Goal: Task Accomplishment & Management: Use online tool/utility

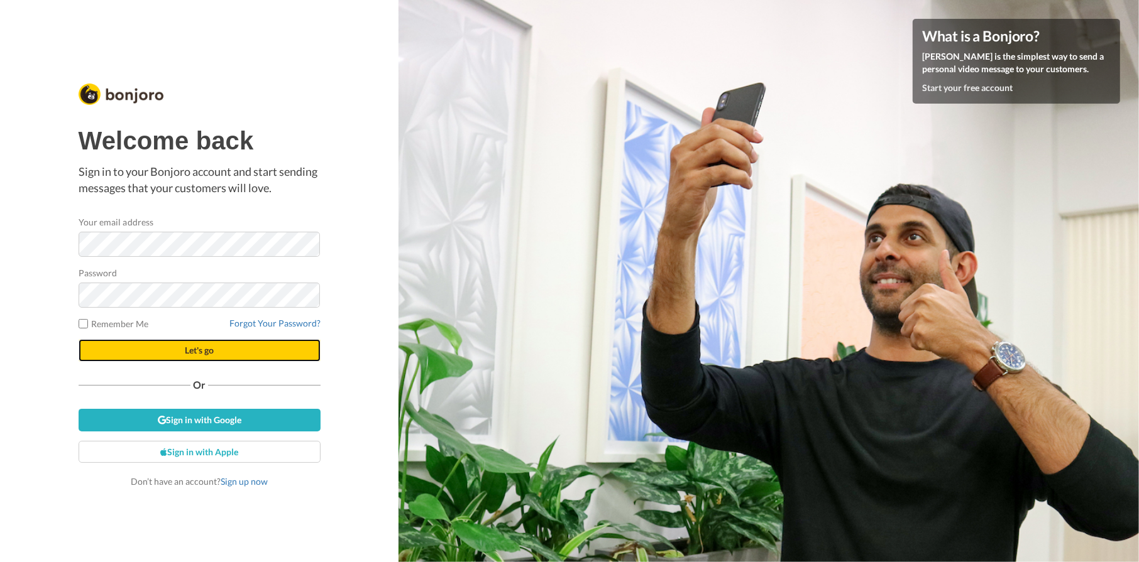
click at [179, 349] on button "Let's go" at bounding box center [200, 350] width 242 height 23
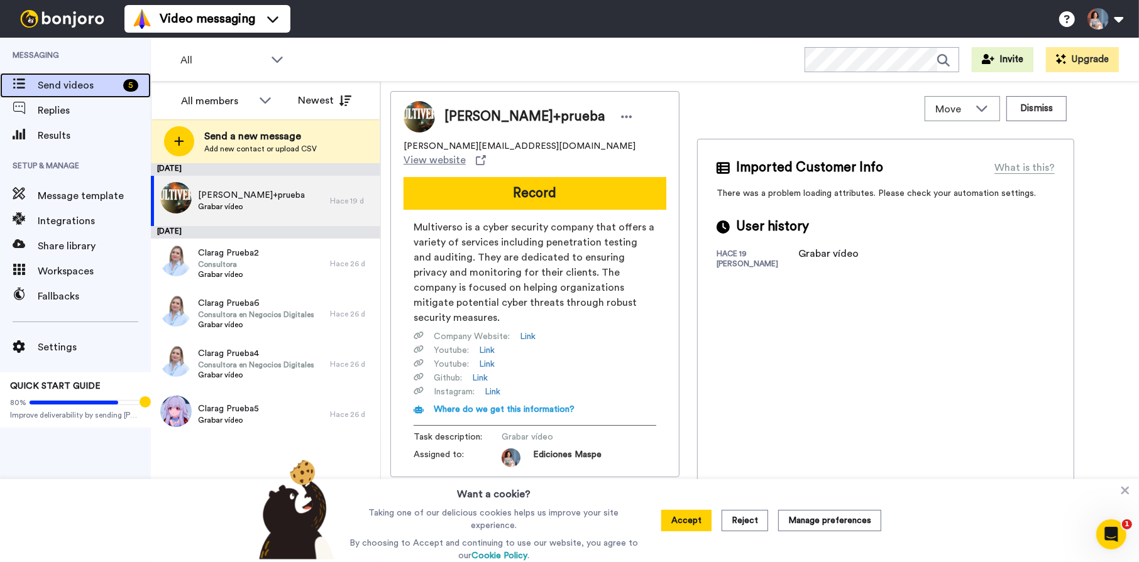
click at [79, 84] on span "Send videos" at bounding box center [78, 85] width 80 height 15
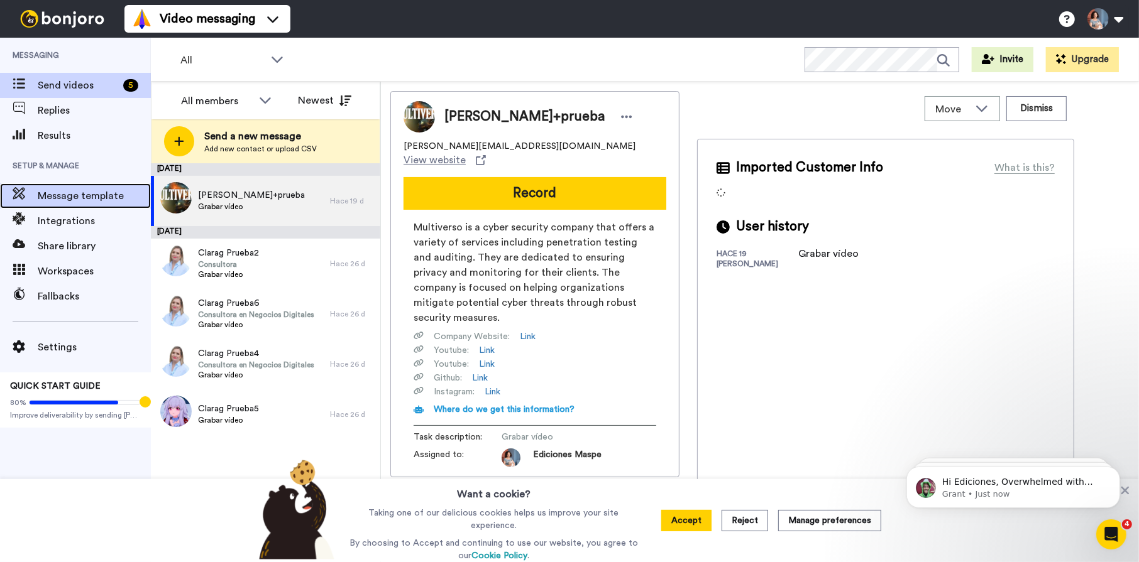
click at [84, 200] on span "Message template" at bounding box center [94, 196] width 113 height 15
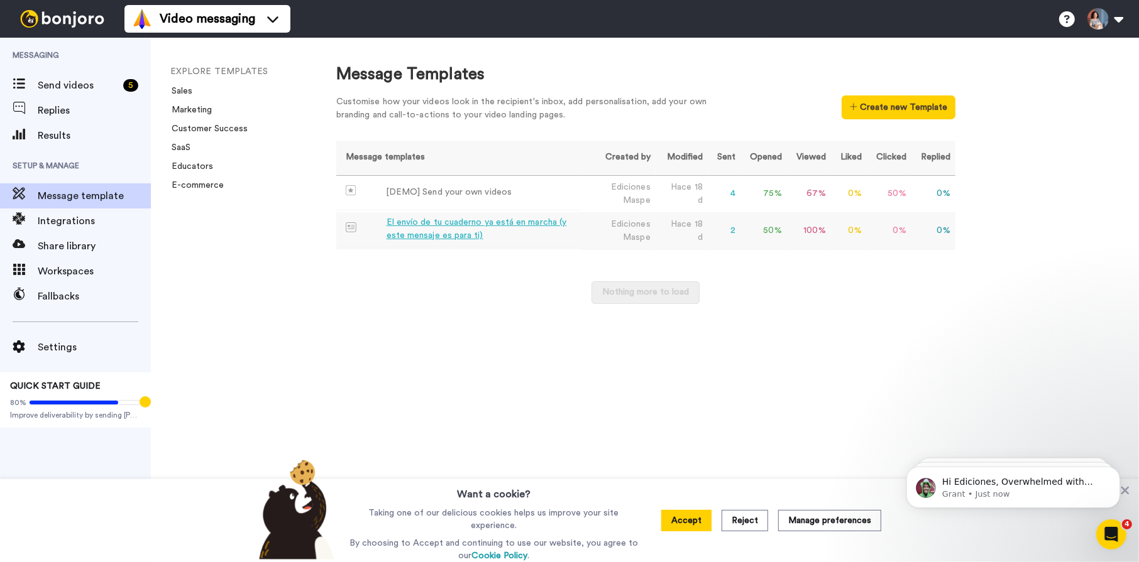
click at [735, 231] on td "2" at bounding box center [724, 230] width 33 height 37
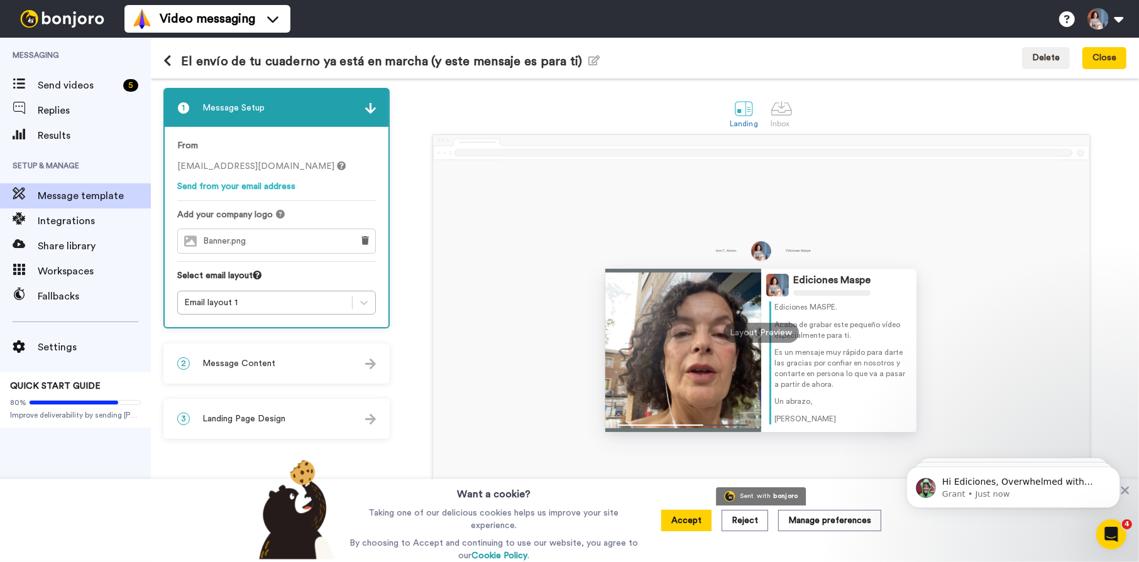
scroll to position [41, 0]
click at [742, 526] on button "Reject" at bounding box center [744, 520] width 46 height 21
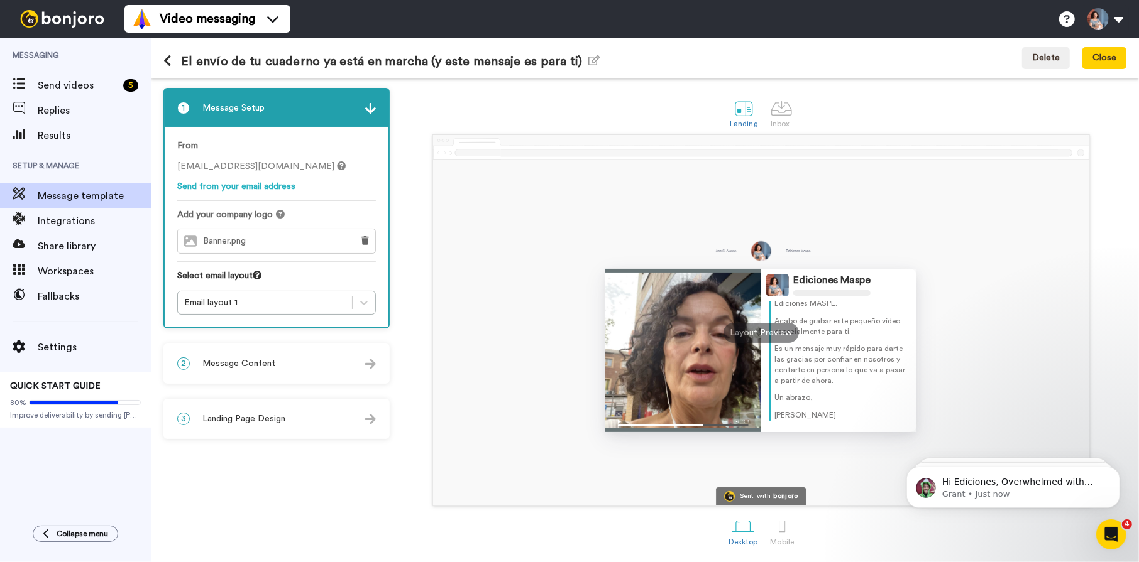
click at [244, 366] on span "Message Content" at bounding box center [238, 364] width 73 height 13
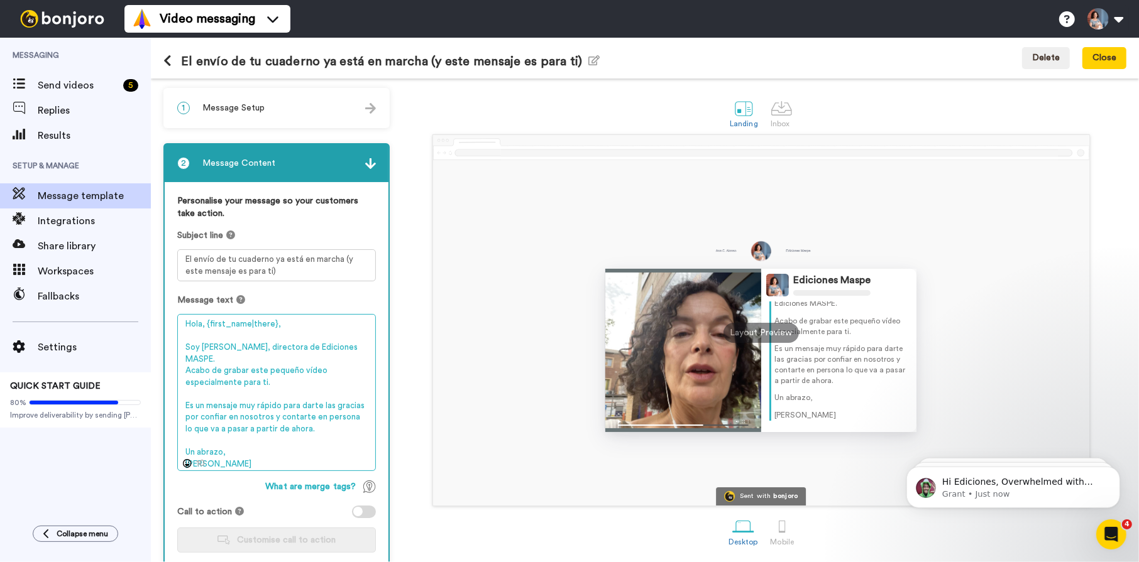
click at [283, 327] on textarea "Hola, {first_name|there}, Soy Ana Cristina, directora de Ediciones MASPE. Acabo…" at bounding box center [276, 392] width 199 height 157
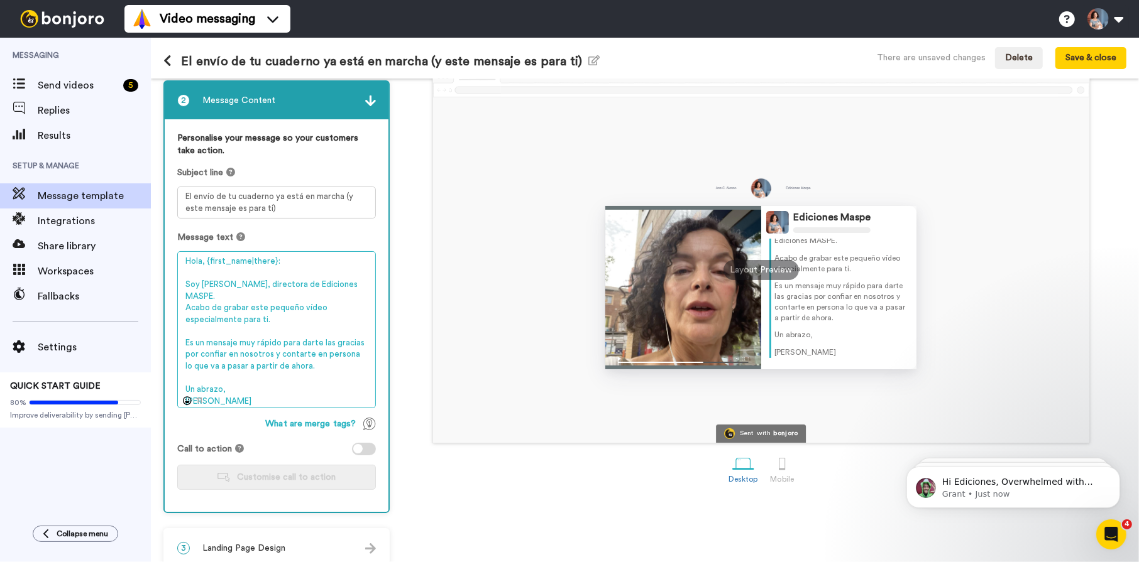
scroll to position [0, 0]
drag, startPoint x: 283, startPoint y: 264, endPoint x: 204, endPoint y: 265, distance: 78.5
click at [204, 265] on textarea "Hola, {first_name|there}: Soy Ana Cristina, directora de Ediciones MASPE. Acabo…" at bounding box center [276, 329] width 199 height 157
click at [187, 283] on textarea "Hola Soy Ana Cristina, directora de Ediciones MASPE. Acabo de grabar este peque…" at bounding box center [276, 329] width 199 height 157
click at [207, 262] on textarea "Hola Soy Ana Cristina, directora de Ediciones MASPE. Acabo de grabar este peque…" at bounding box center [276, 329] width 199 height 157
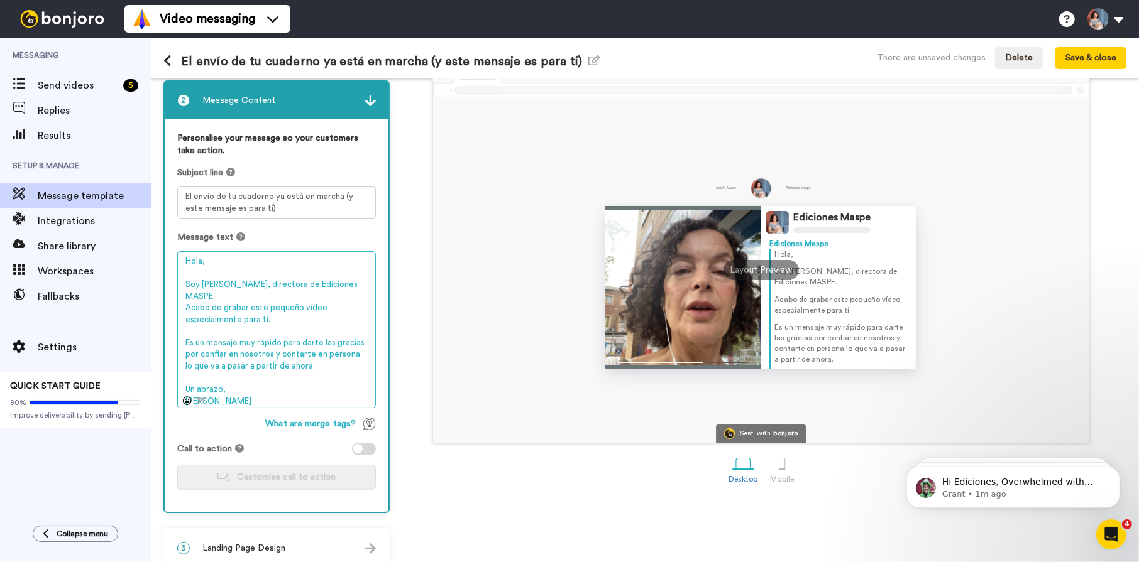
click at [229, 376] on textarea "Hola, Soy [PERSON_NAME], directora de Ediciones MASPE. Acabo de grabar este peq…" at bounding box center [276, 329] width 199 height 157
type textarea "Hola, Soy [PERSON_NAME], directora de Ediciones MASPE. Acabo de grabar este peq…"
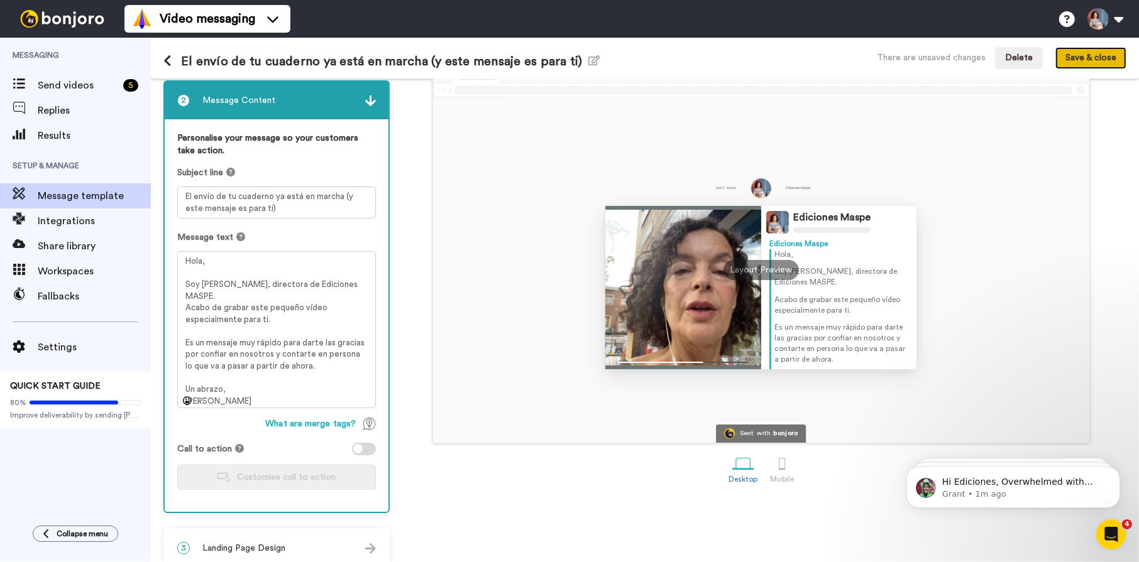
click at [1081, 60] on button "Save & close" at bounding box center [1090, 58] width 71 height 23
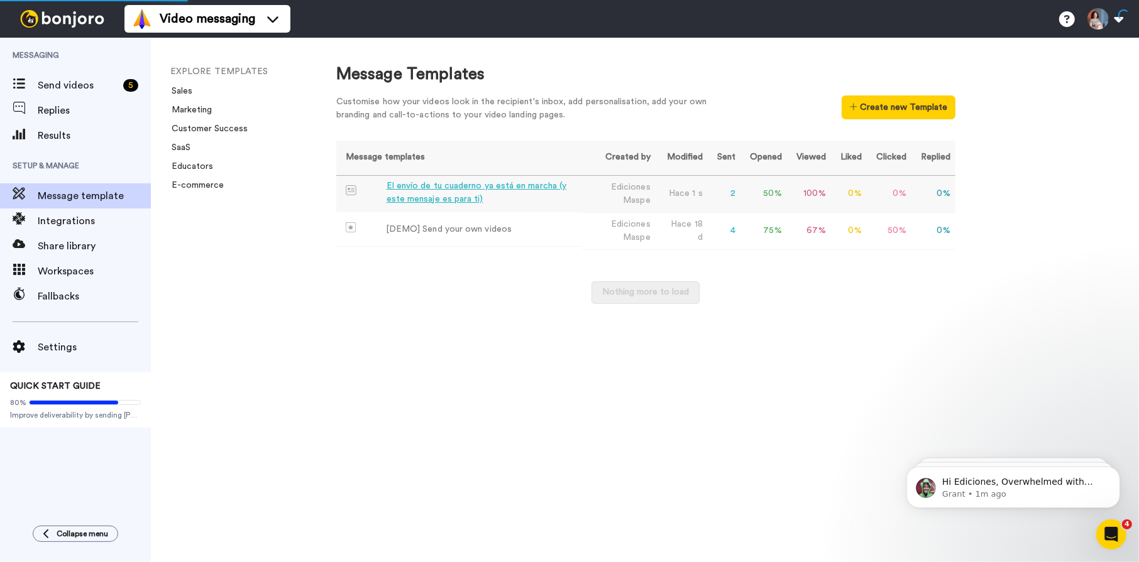
click at [773, 192] on td "50 %" at bounding box center [763, 193] width 46 height 37
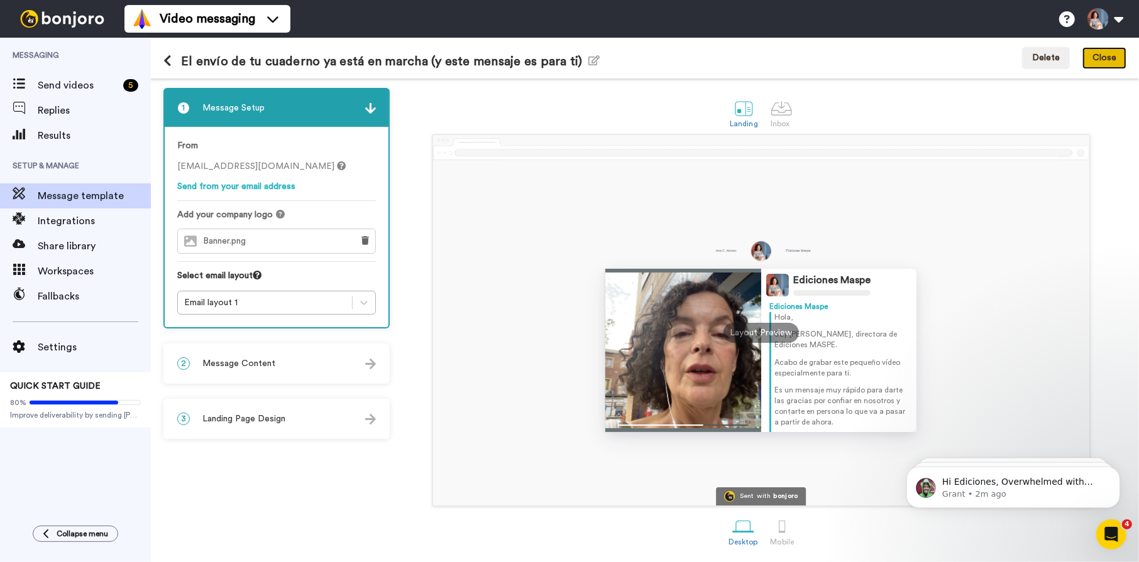
click at [1100, 53] on button "Close" at bounding box center [1104, 58] width 44 height 23
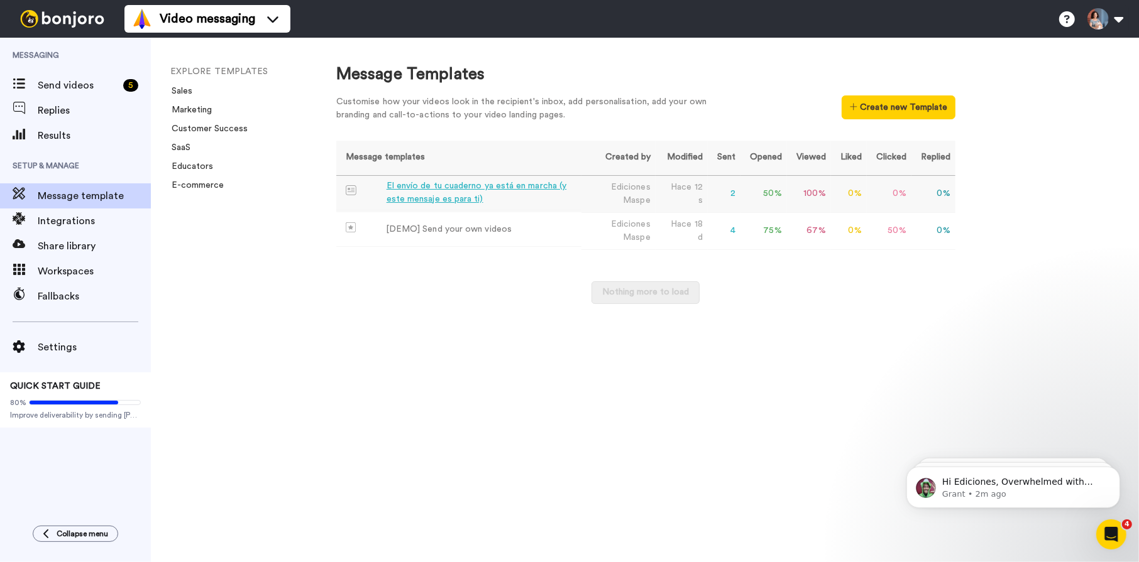
click at [816, 192] on td "100 %" at bounding box center [809, 193] width 44 height 37
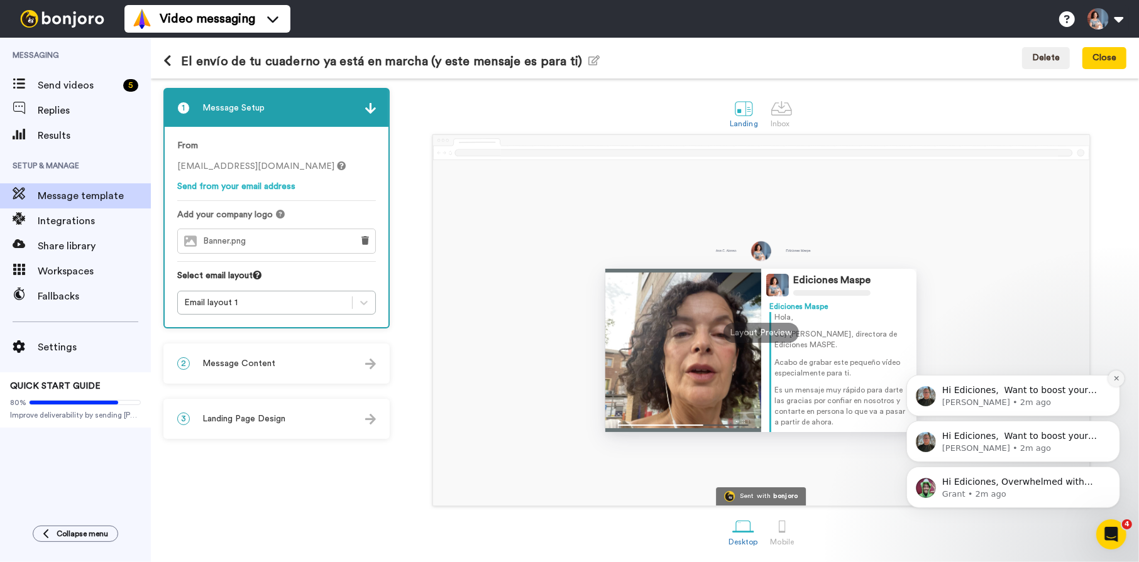
click at [1118, 381] on icon "Dismiss notification" at bounding box center [1115, 377] width 7 height 7
click at [1115, 424] on icon "Dismiss notification" at bounding box center [1115, 424] width 4 height 4
click at [1112, 469] on icon "Dismiss notification" at bounding box center [1115, 469] width 7 height 7
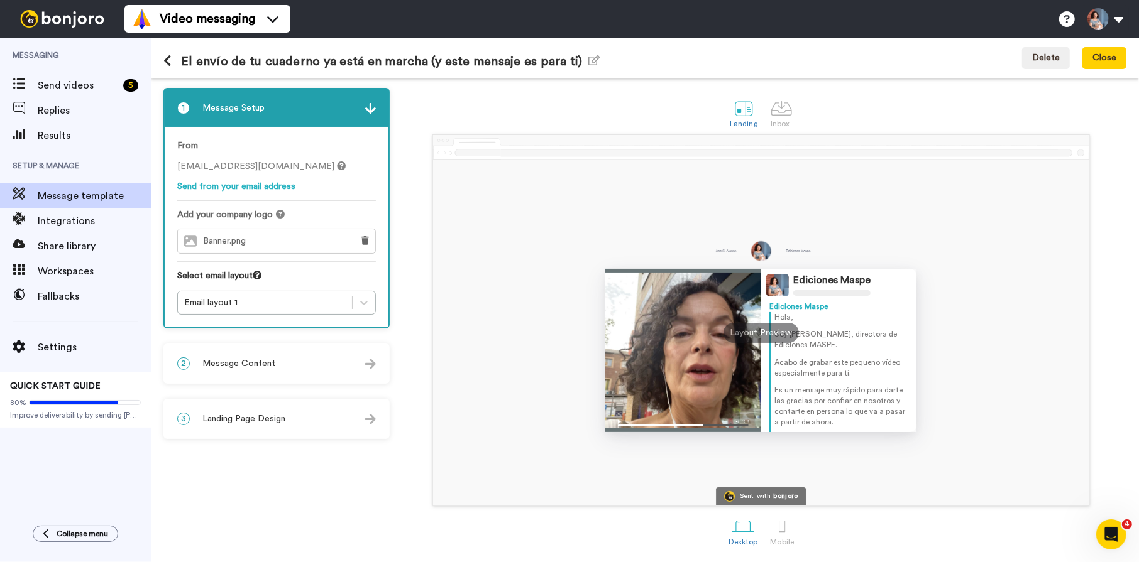
click at [256, 417] on span "Landing Page Design" at bounding box center [243, 419] width 83 height 13
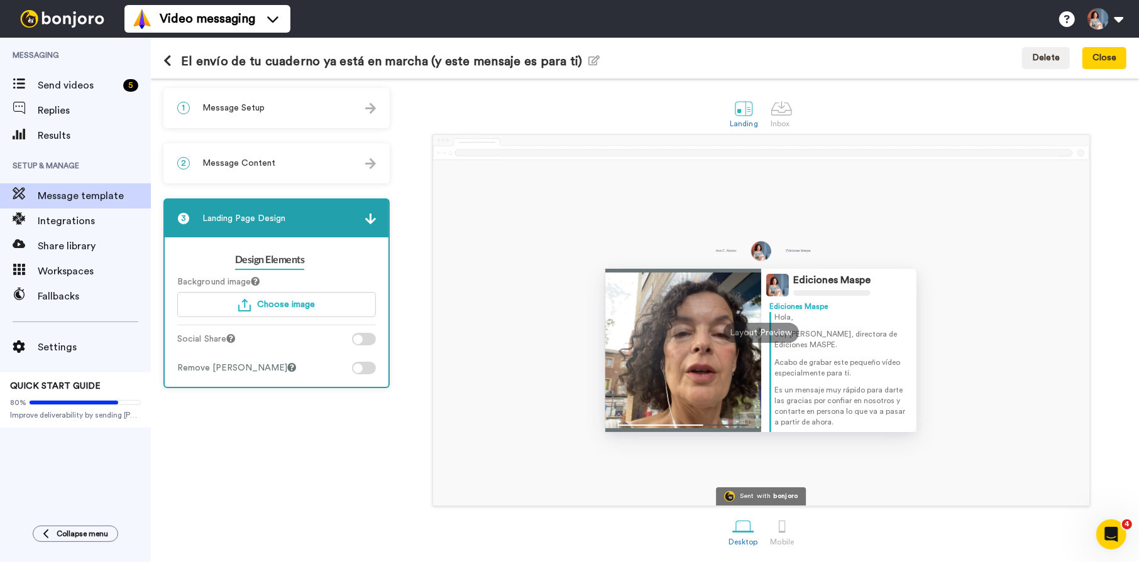
click at [265, 157] on span "Message Content" at bounding box center [238, 163] width 73 height 13
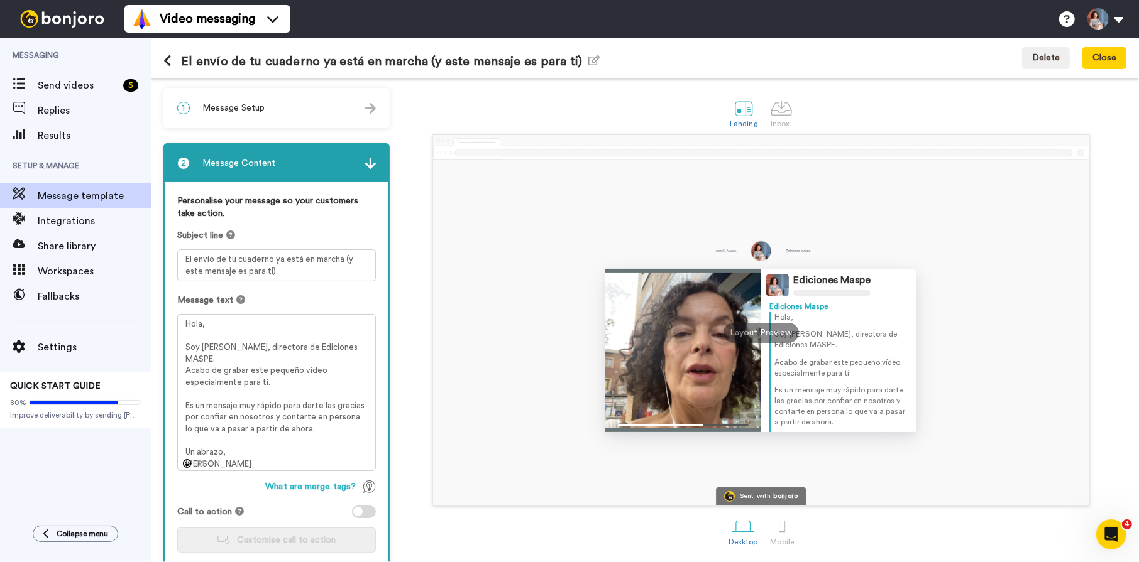
click at [253, 109] on span "Message Setup" at bounding box center [233, 108] width 62 height 13
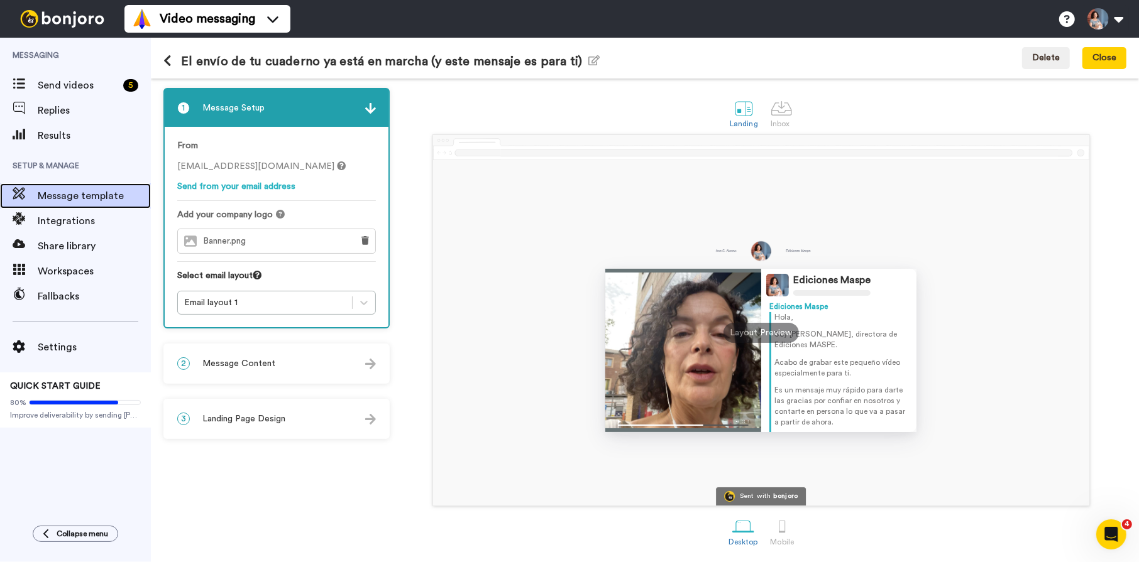
click at [80, 194] on span "Message template" at bounding box center [94, 196] width 113 height 15
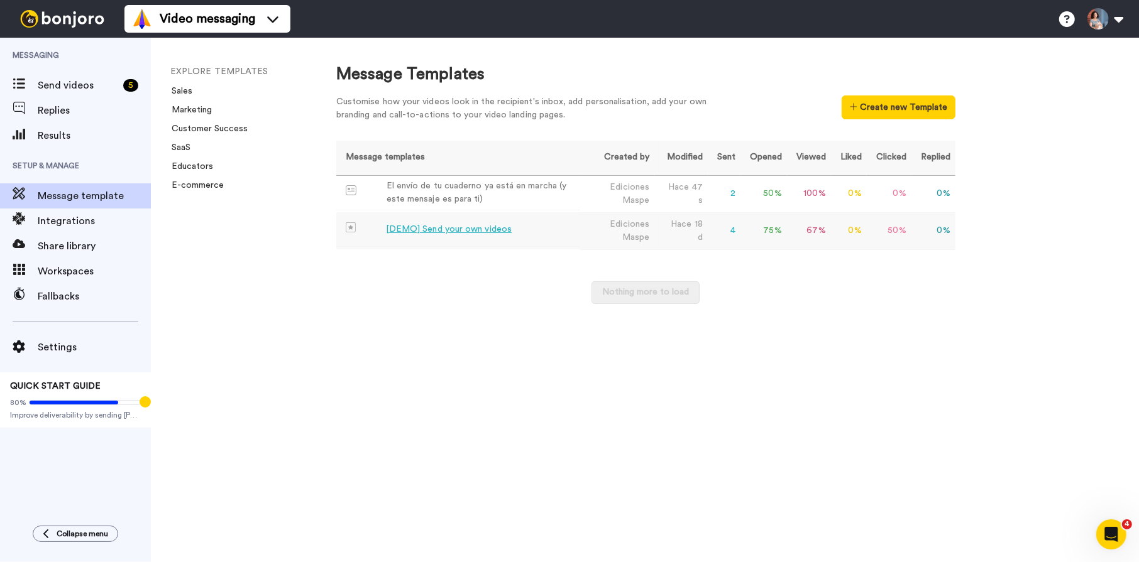
click at [733, 231] on td "4" at bounding box center [724, 230] width 33 height 37
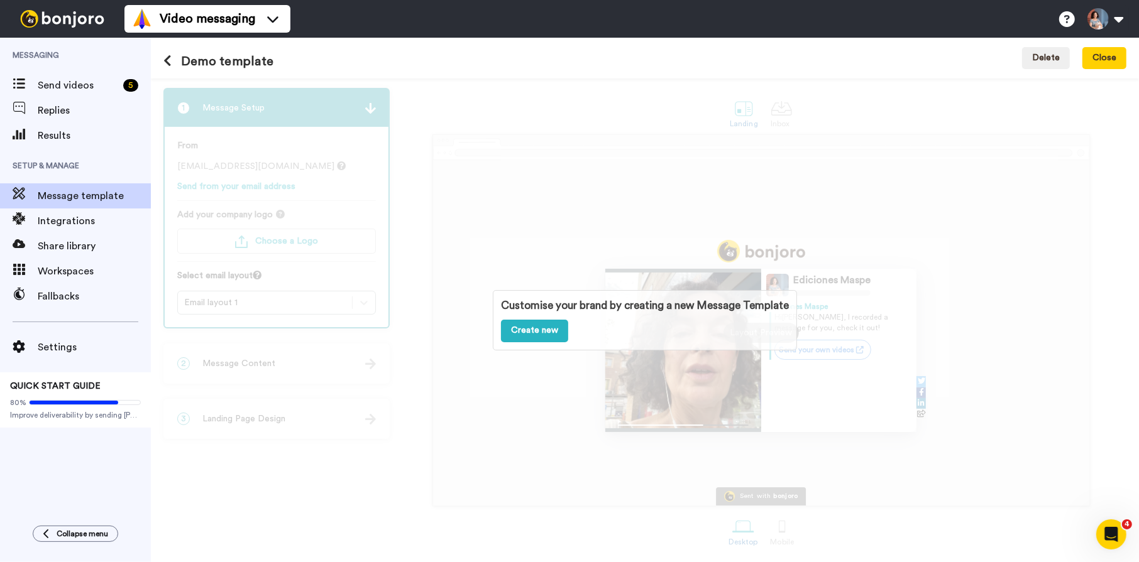
click at [167, 60] on icon at bounding box center [167, 61] width 8 height 13
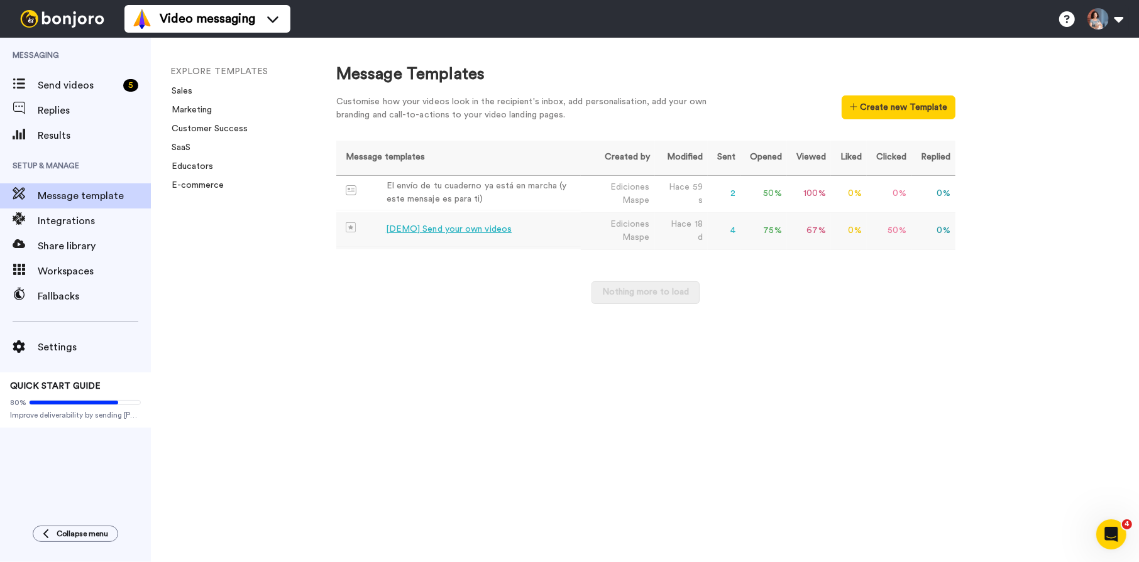
click at [405, 228] on div "[DEMO] Send your own videos" at bounding box center [449, 229] width 126 height 13
click at [83, 83] on span "Send videos" at bounding box center [78, 85] width 80 height 15
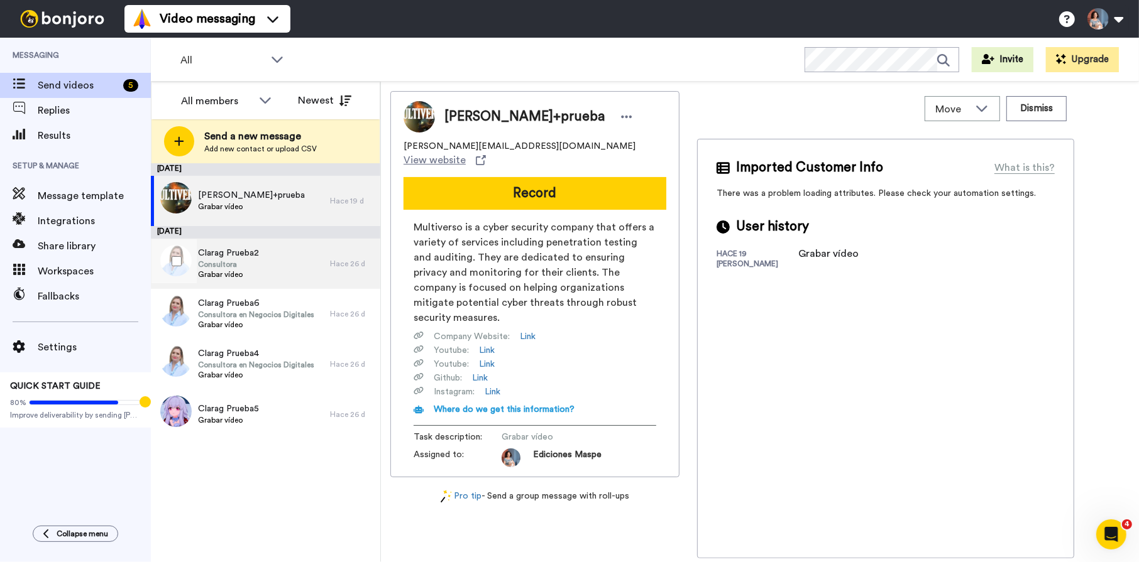
click at [350, 261] on div "Hace 26 d" at bounding box center [352, 264] width 44 height 10
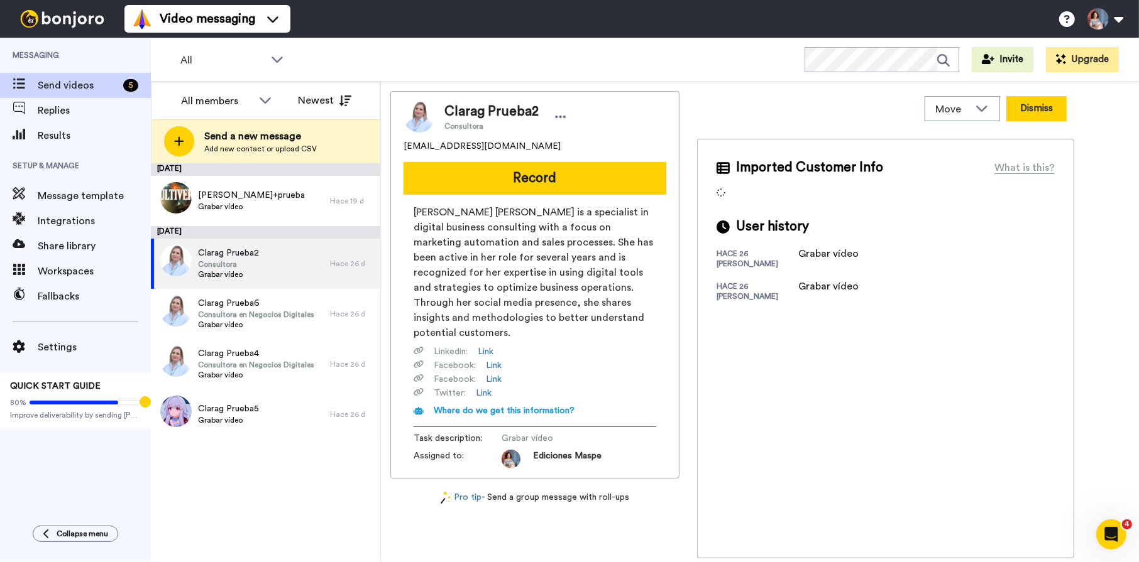
click at [1044, 112] on button "Dismiss" at bounding box center [1036, 108] width 60 height 25
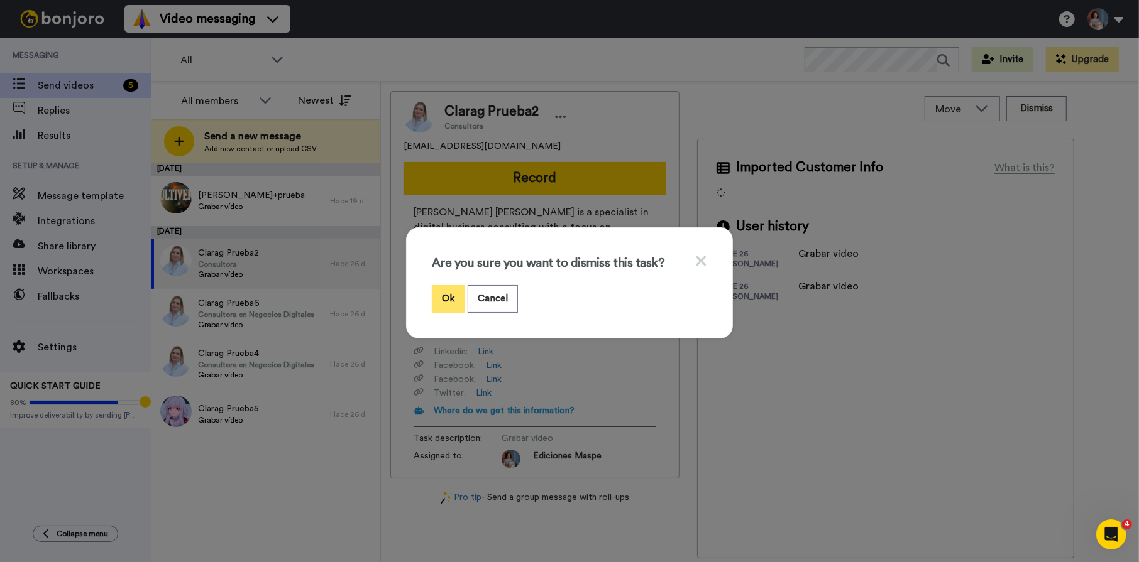
click at [443, 292] on button "Ok" at bounding box center [448, 298] width 33 height 27
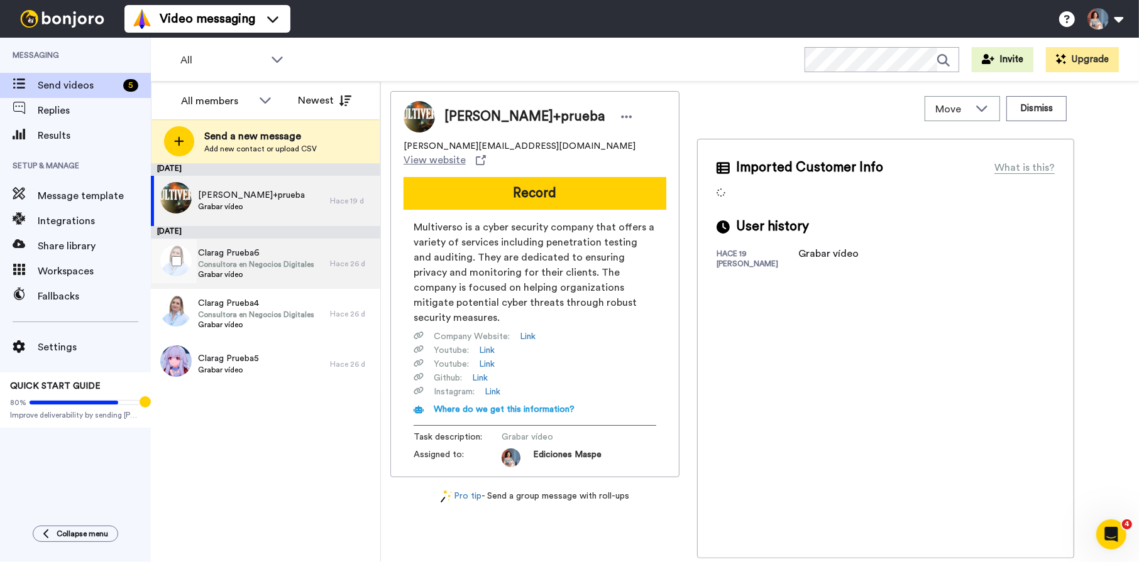
click at [282, 266] on span "Consultora en Negocios Digitales" at bounding box center [256, 265] width 116 height 10
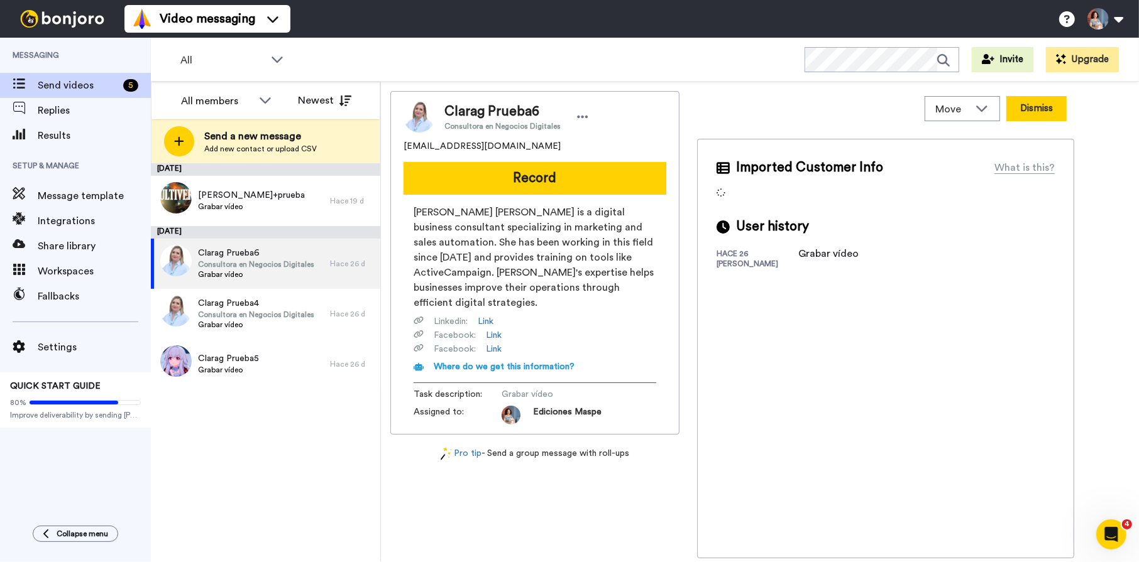
click at [1026, 111] on button "Dismiss" at bounding box center [1036, 108] width 60 height 25
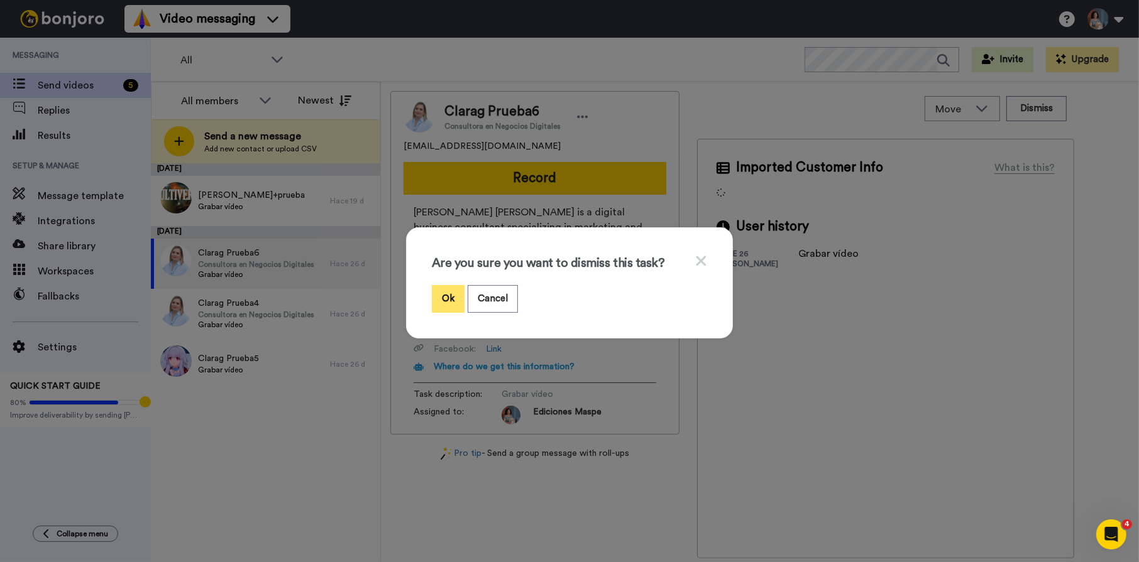
click at [444, 292] on button "Ok" at bounding box center [448, 298] width 33 height 27
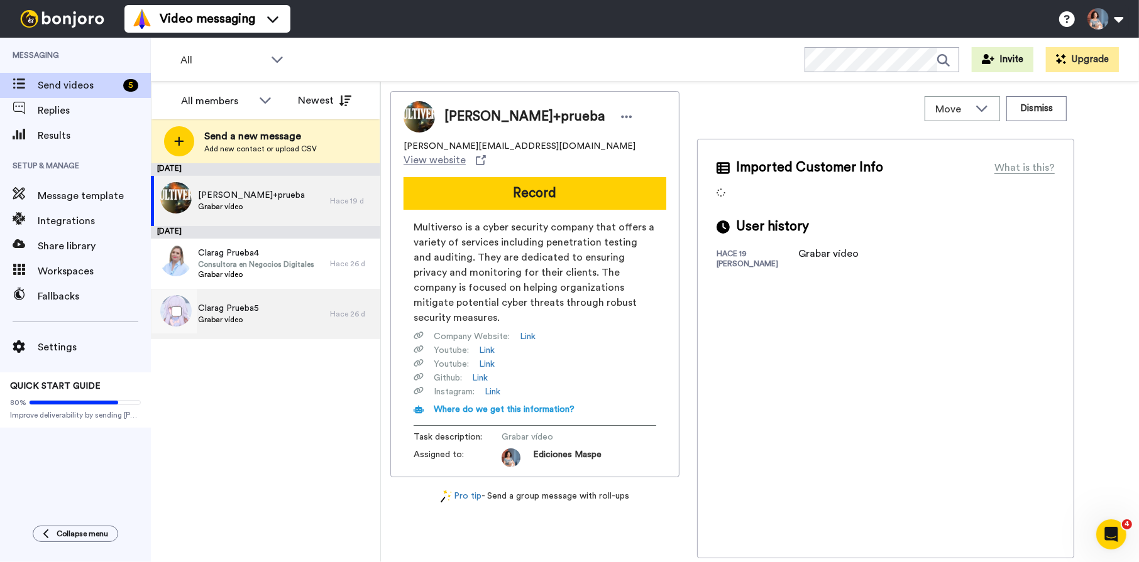
click at [278, 317] on div "Clarag Prueba5 Grabar vídeo" at bounding box center [240, 314] width 179 height 50
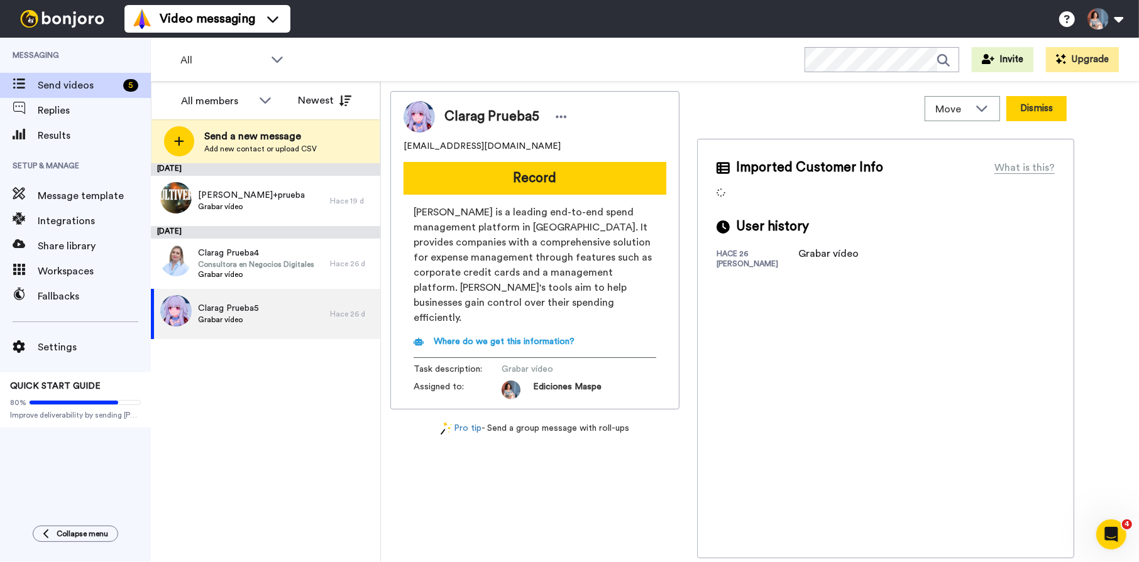
click at [1026, 104] on button "Dismiss" at bounding box center [1036, 108] width 60 height 25
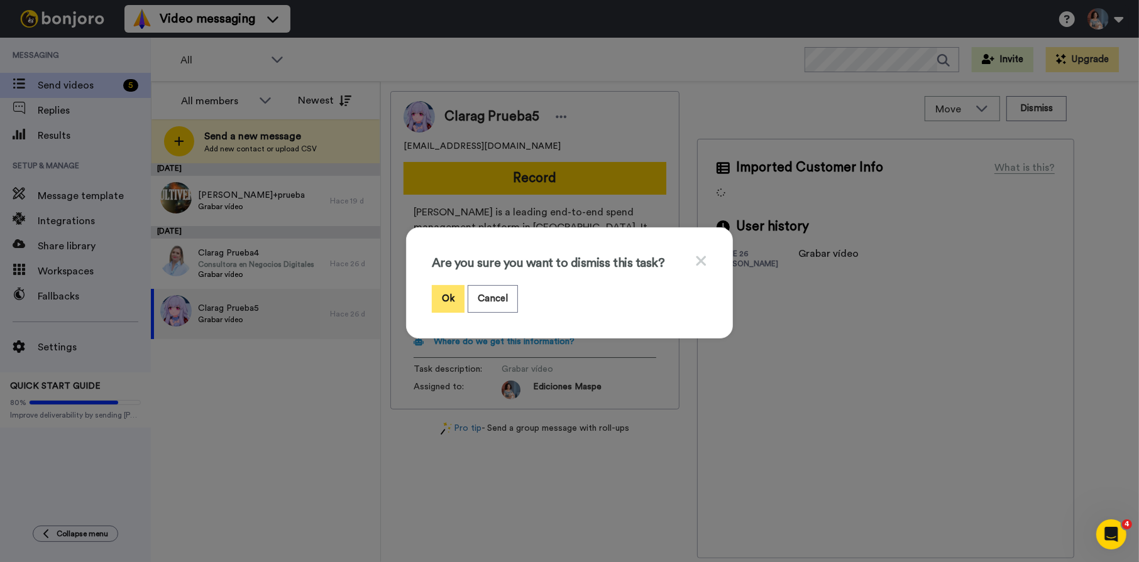
click at [440, 295] on button "Ok" at bounding box center [448, 298] width 33 height 27
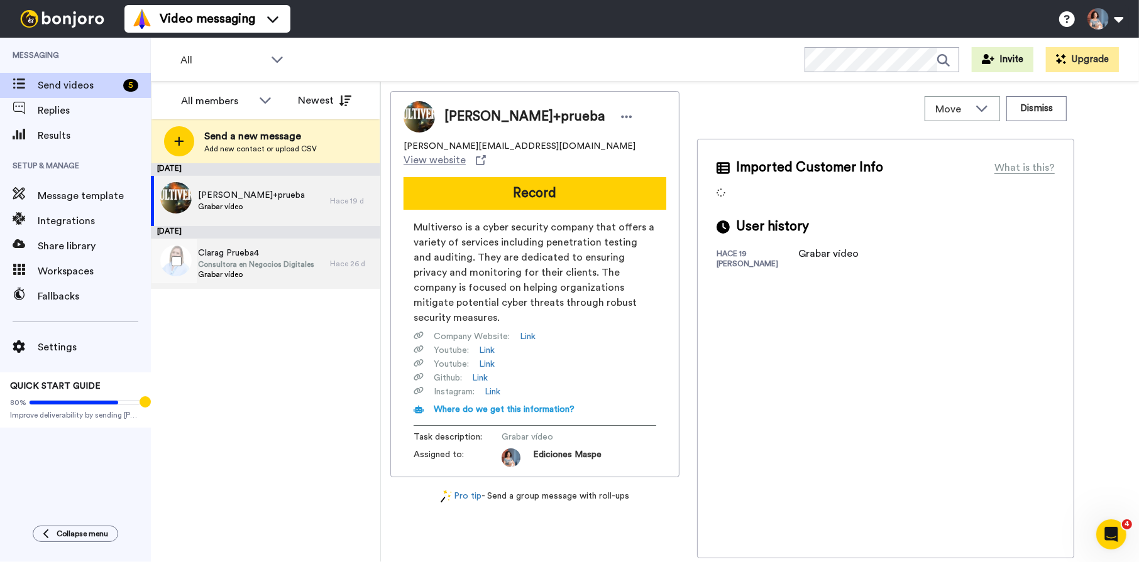
click at [244, 265] on span "Consultora en Negocios Digitales" at bounding box center [256, 265] width 116 height 10
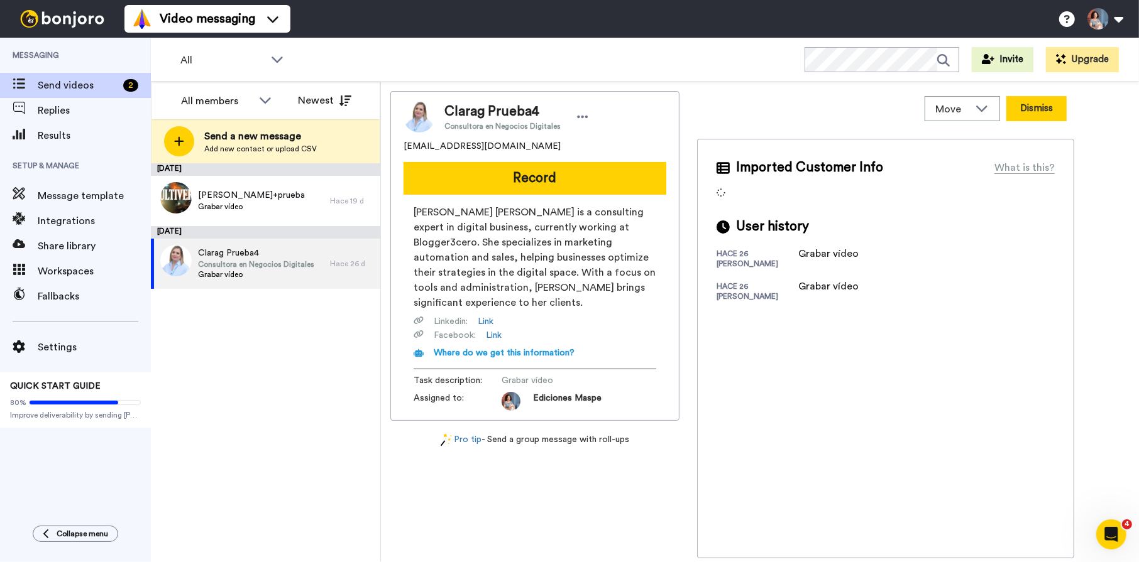
click at [1037, 107] on button "Dismiss" at bounding box center [1036, 108] width 60 height 25
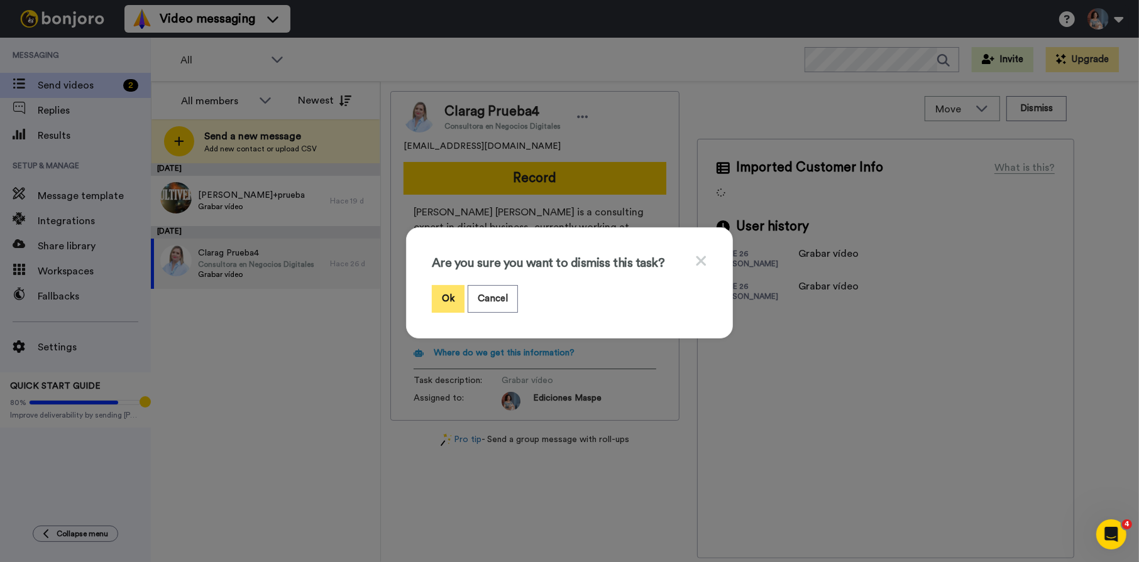
click at [433, 296] on button "Ok" at bounding box center [448, 298] width 33 height 27
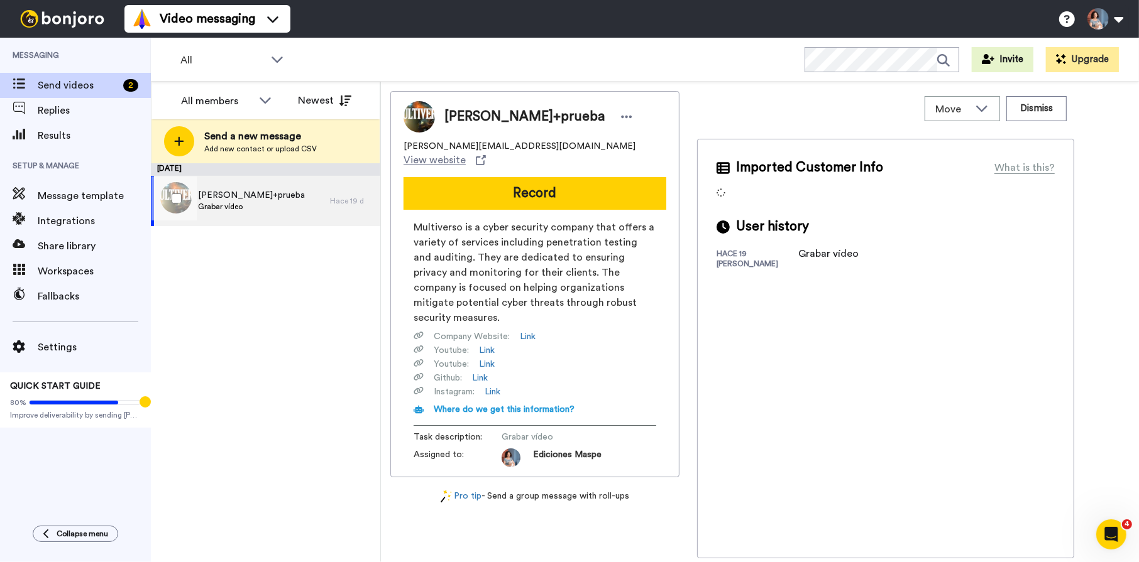
click at [263, 193] on div "Javier+prueba Grabar vídeo" at bounding box center [240, 201] width 179 height 50
click at [1045, 112] on button "Dismiss" at bounding box center [1036, 108] width 60 height 25
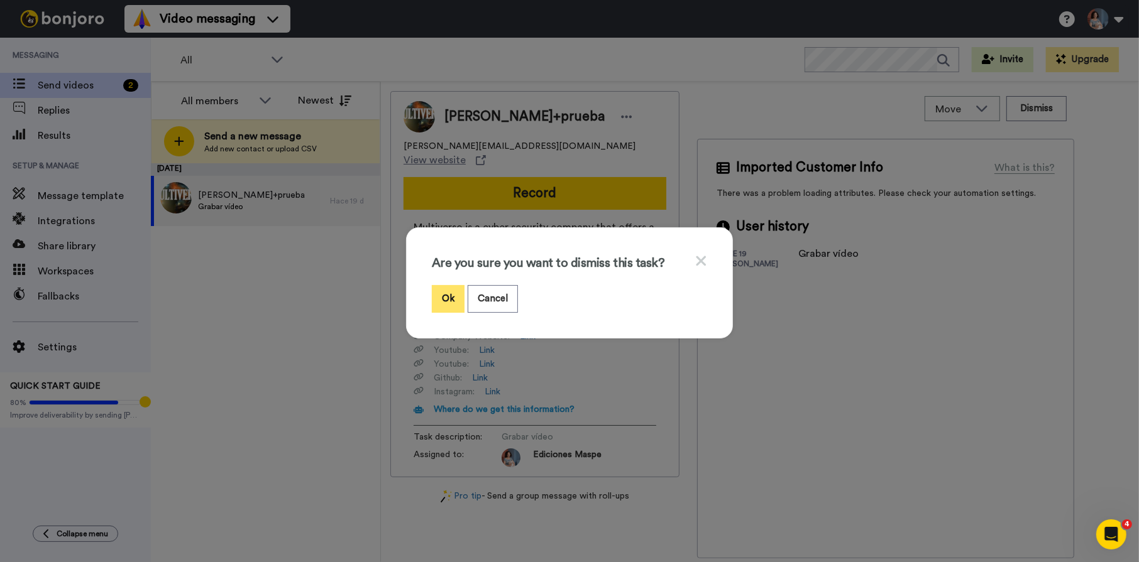
click at [438, 296] on button "Ok" at bounding box center [448, 298] width 33 height 27
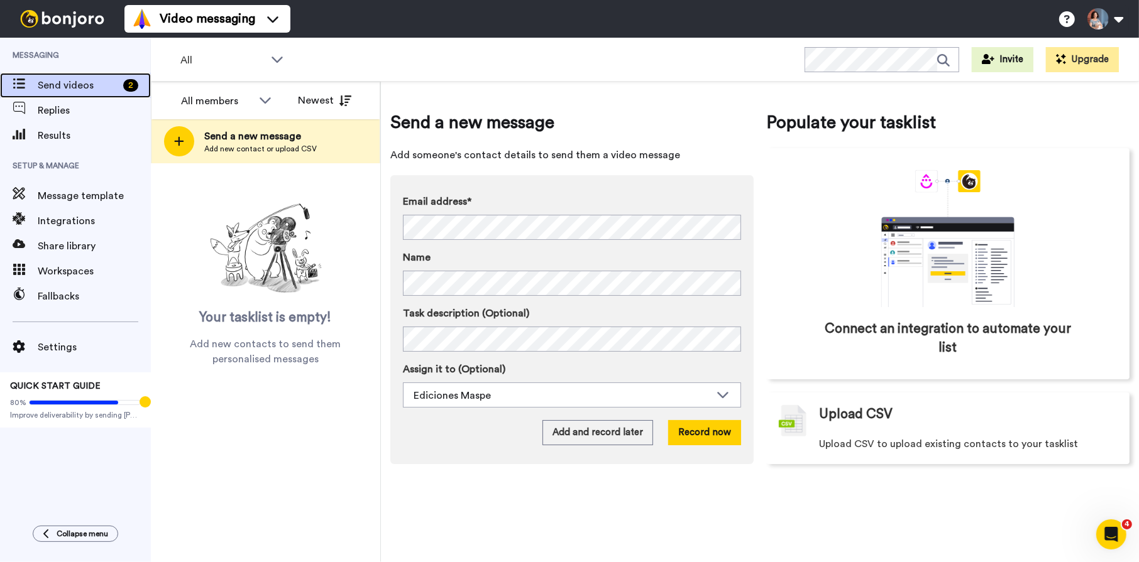
click at [82, 85] on span "Send videos" at bounding box center [78, 85] width 80 height 15
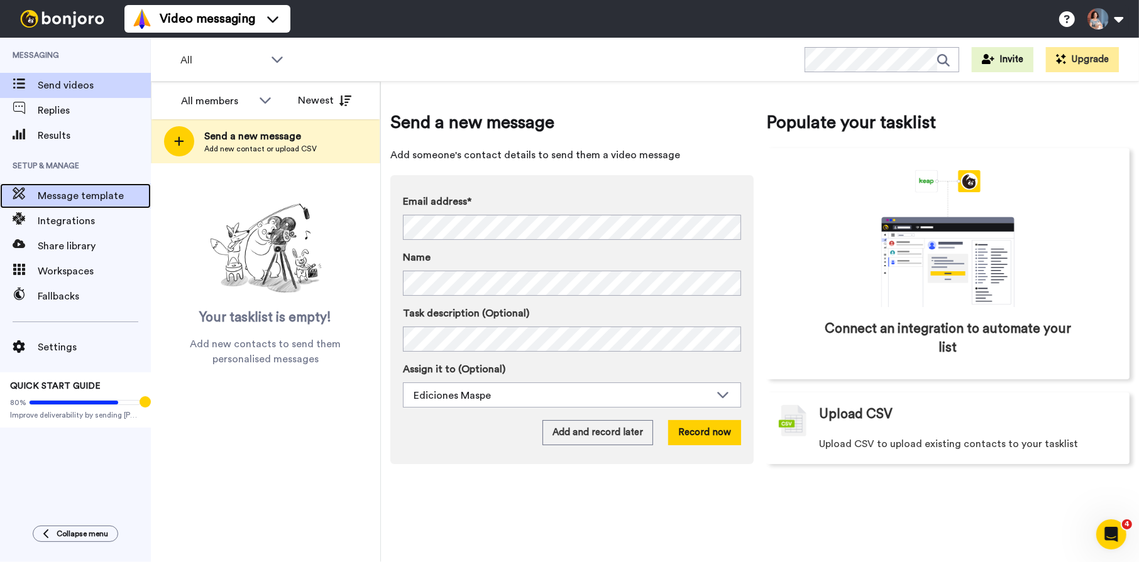
click at [58, 197] on span "Message template" at bounding box center [94, 196] width 113 height 15
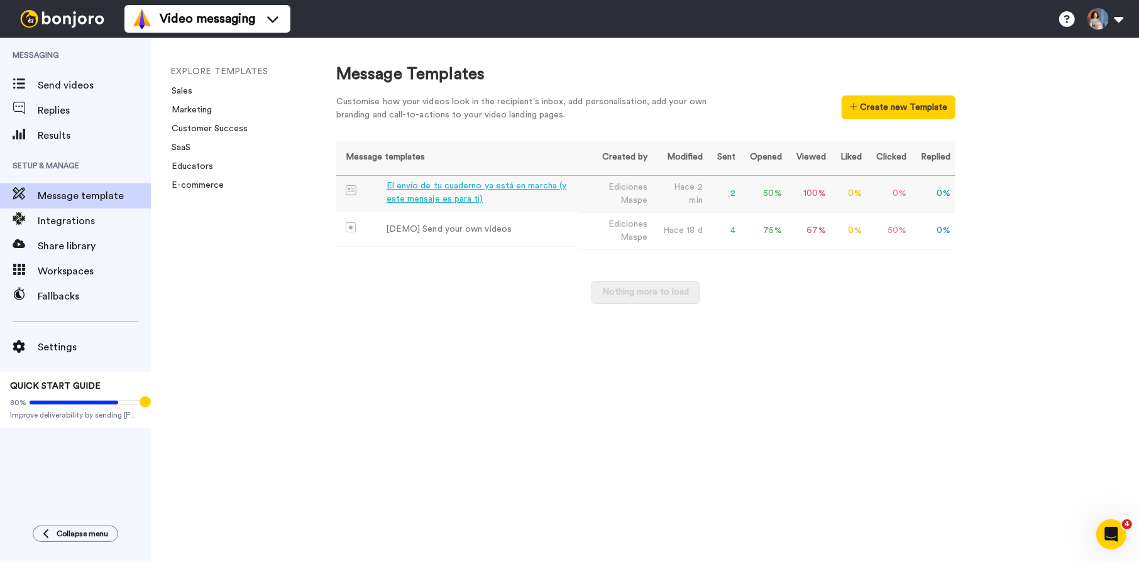
click at [732, 194] on td "2" at bounding box center [724, 193] width 33 height 37
